Goal: Check status: Check status

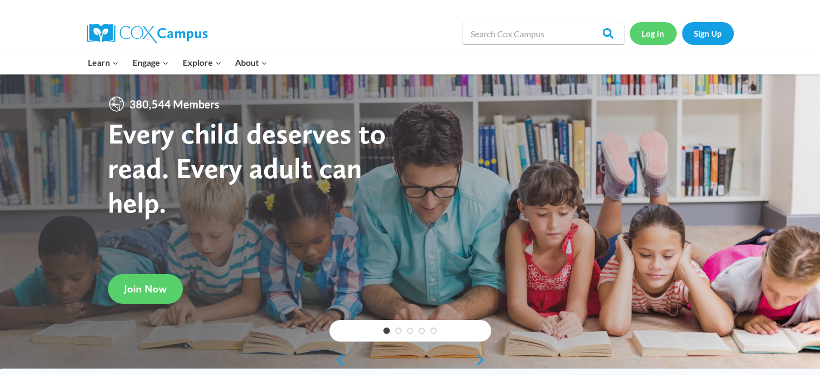
click at [643, 40] on link "Log In" at bounding box center [653, 33] width 47 height 22
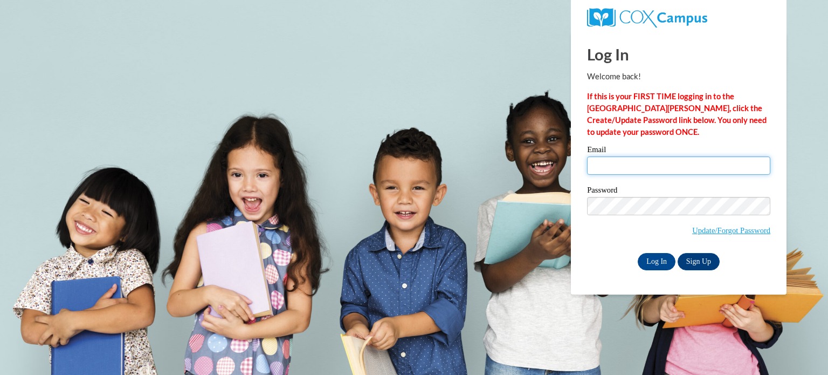
click at [603, 168] on input "Email" at bounding box center [678, 165] width 183 height 18
click at [661, 163] on input "S" at bounding box center [678, 165] width 183 height 18
type input "sarah.mayberry@tiftschools.com"
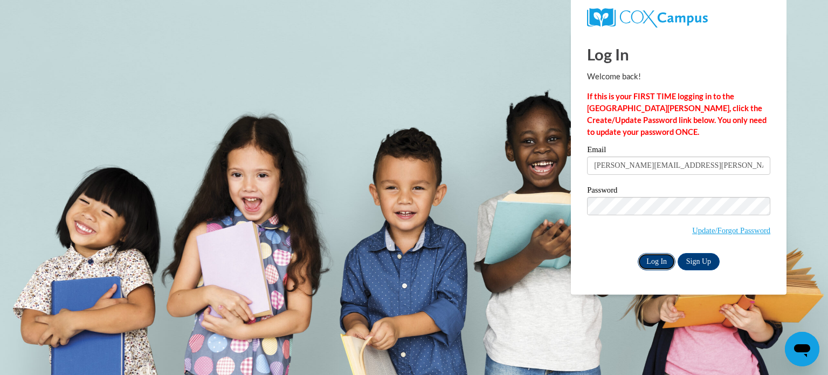
click at [651, 256] on input "Log In" at bounding box center [657, 261] width 38 height 17
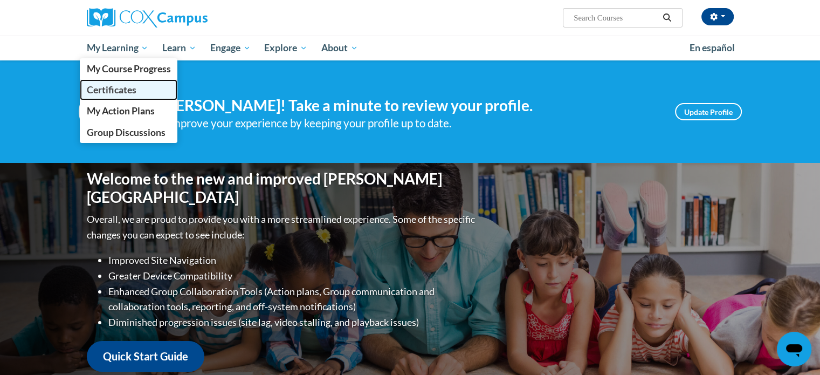
click at [126, 90] on span "Certificates" at bounding box center [111, 89] width 50 height 11
